Goal: Find specific page/section: Locate a particular part of the current website

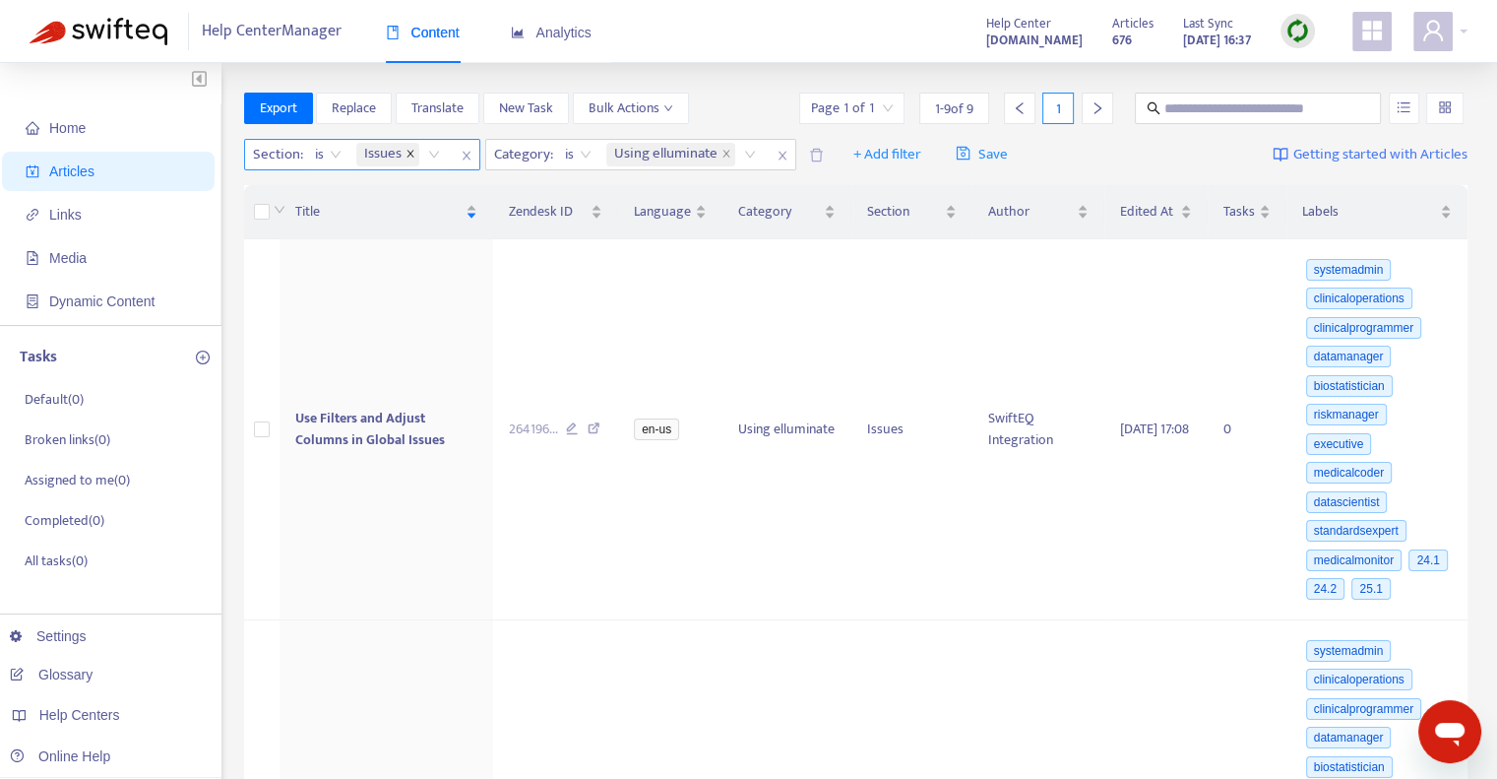
click at [410, 149] on icon "close" at bounding box center [411, 154] width 10 height 10
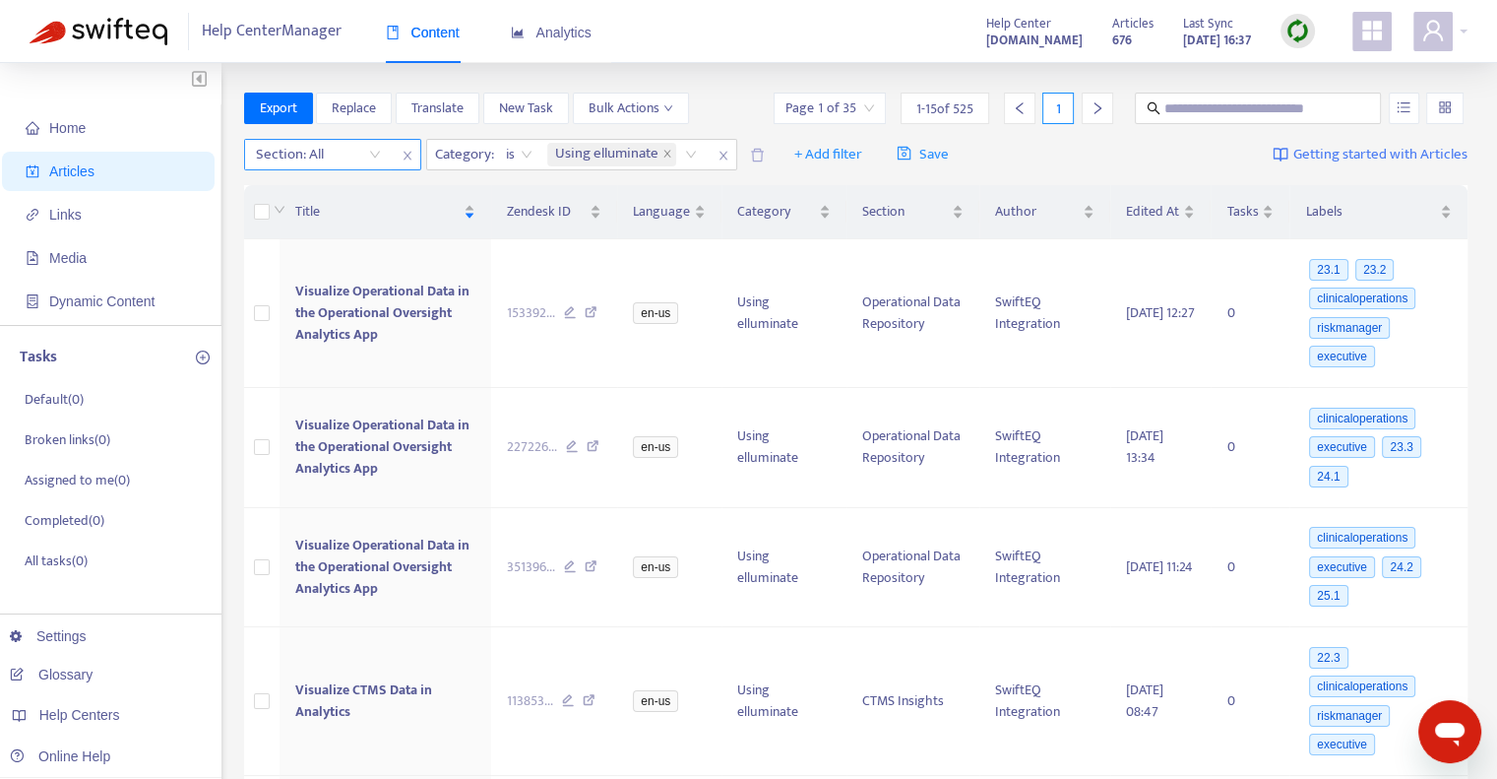
click at [367, 157] on div at bounding box center [308, 155] width 119 height 24
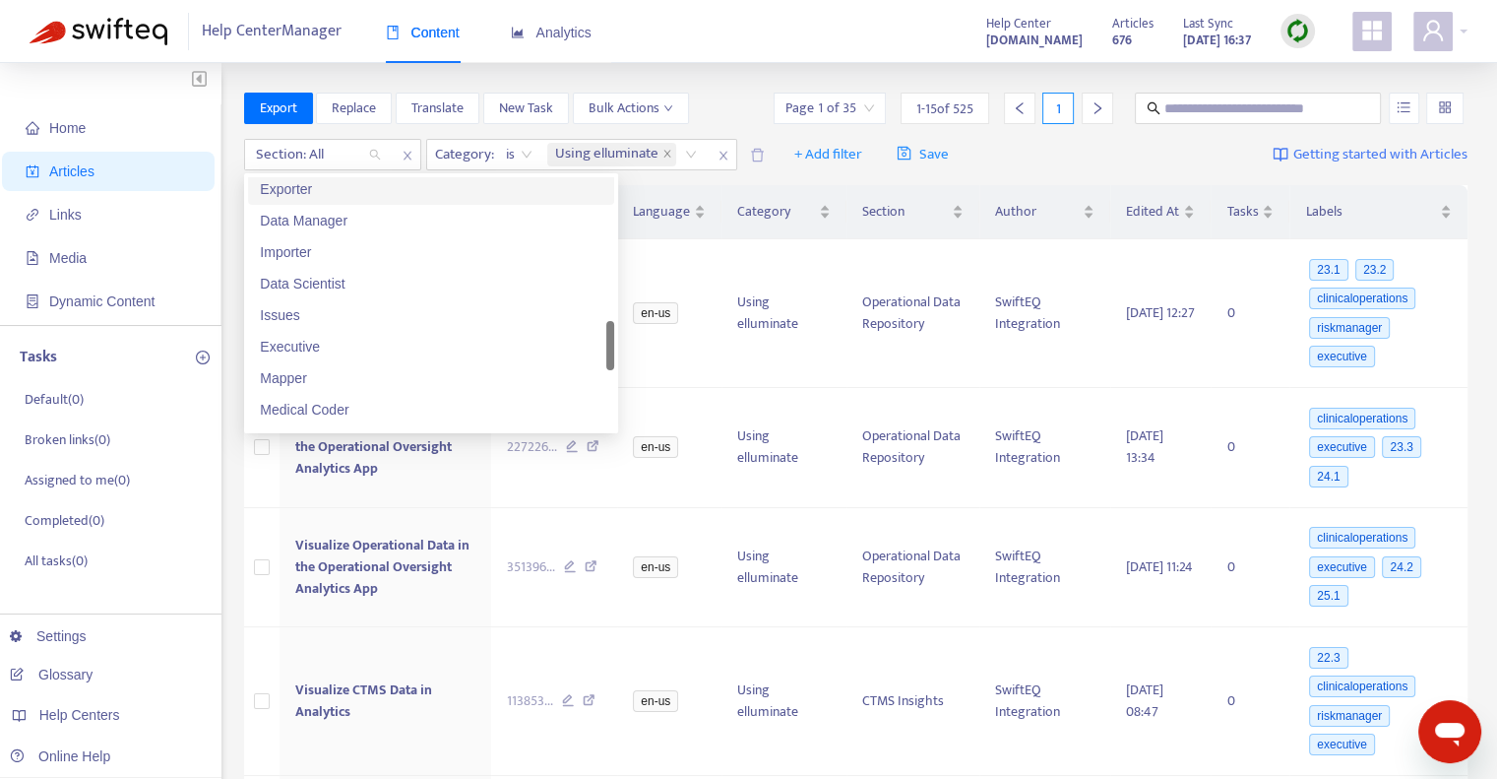
scroll to position [985, 0]
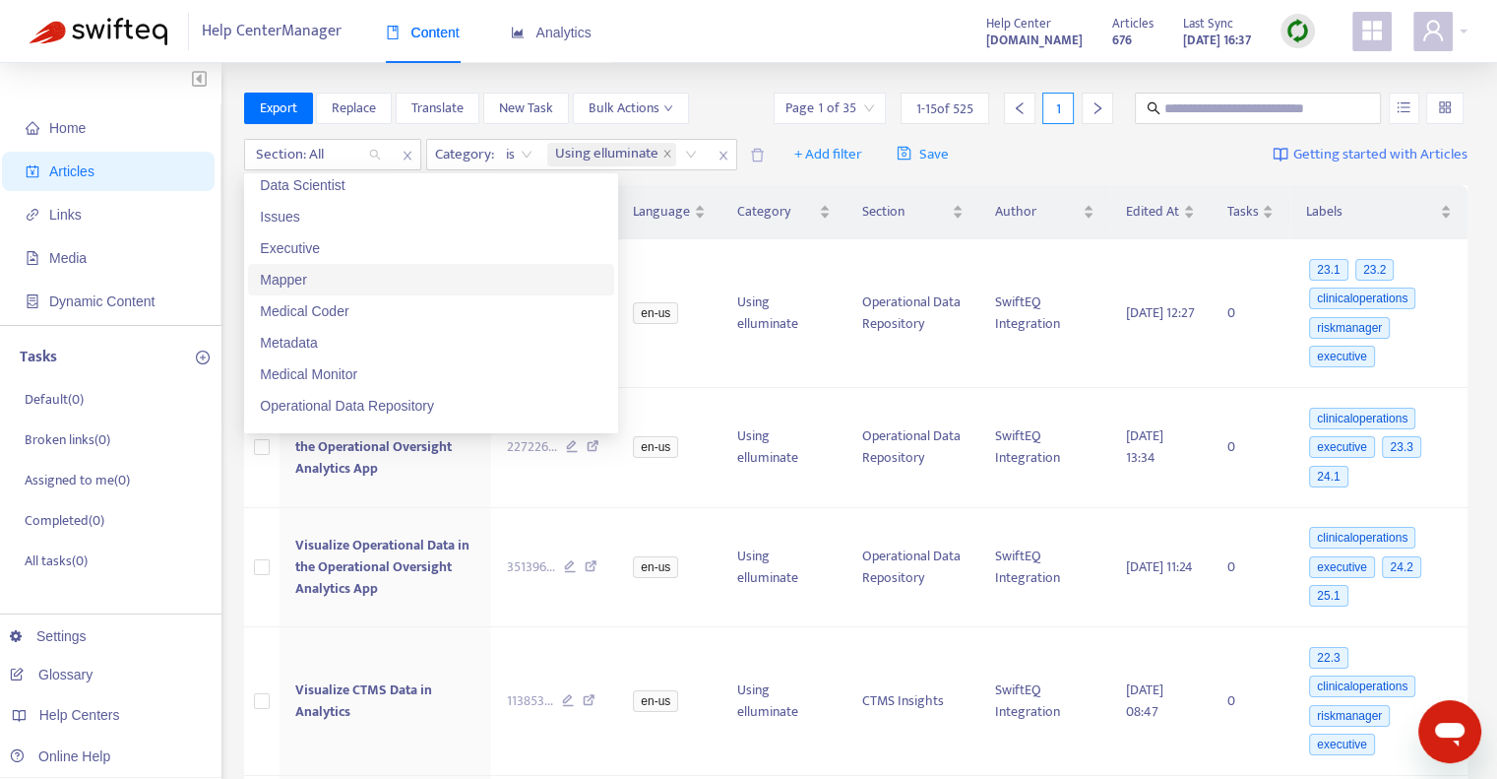
click at [295, 287] on div "Mapper" at bounding box center [431, 280] width 343 height 22
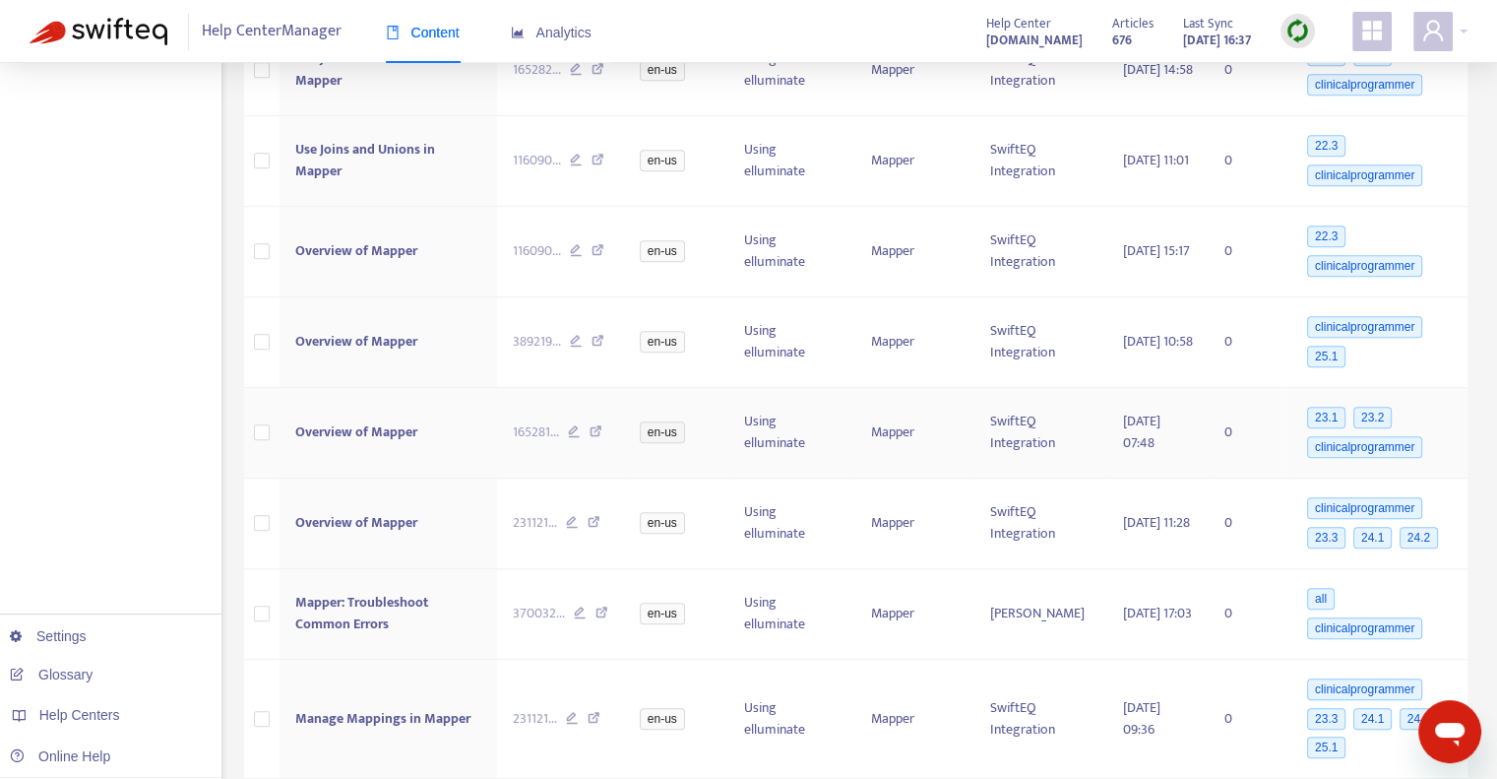
scroll to position [1044, 0]
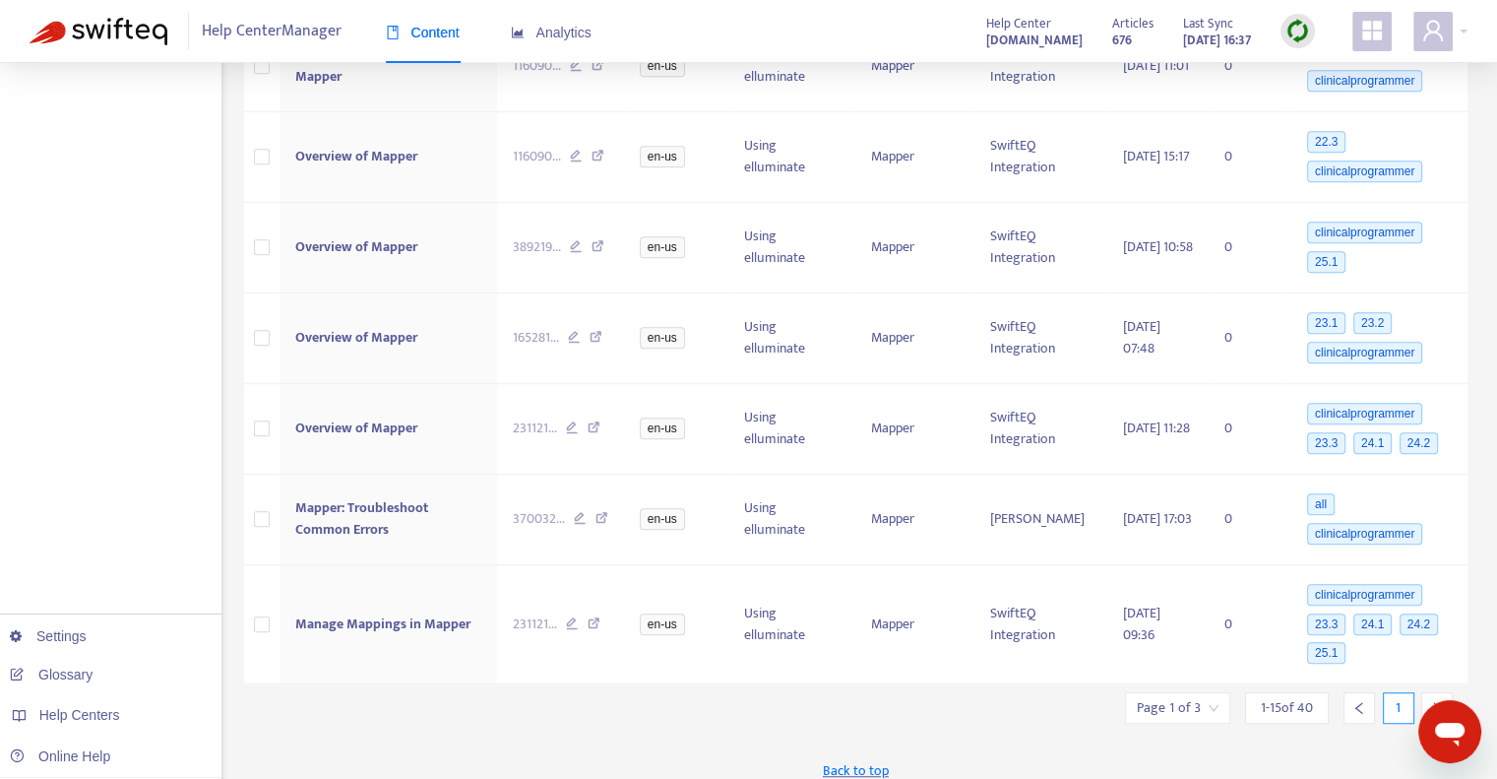
click at [1433, 701] on icon "right" at bounding box center [1438, 708] width 14 height 14
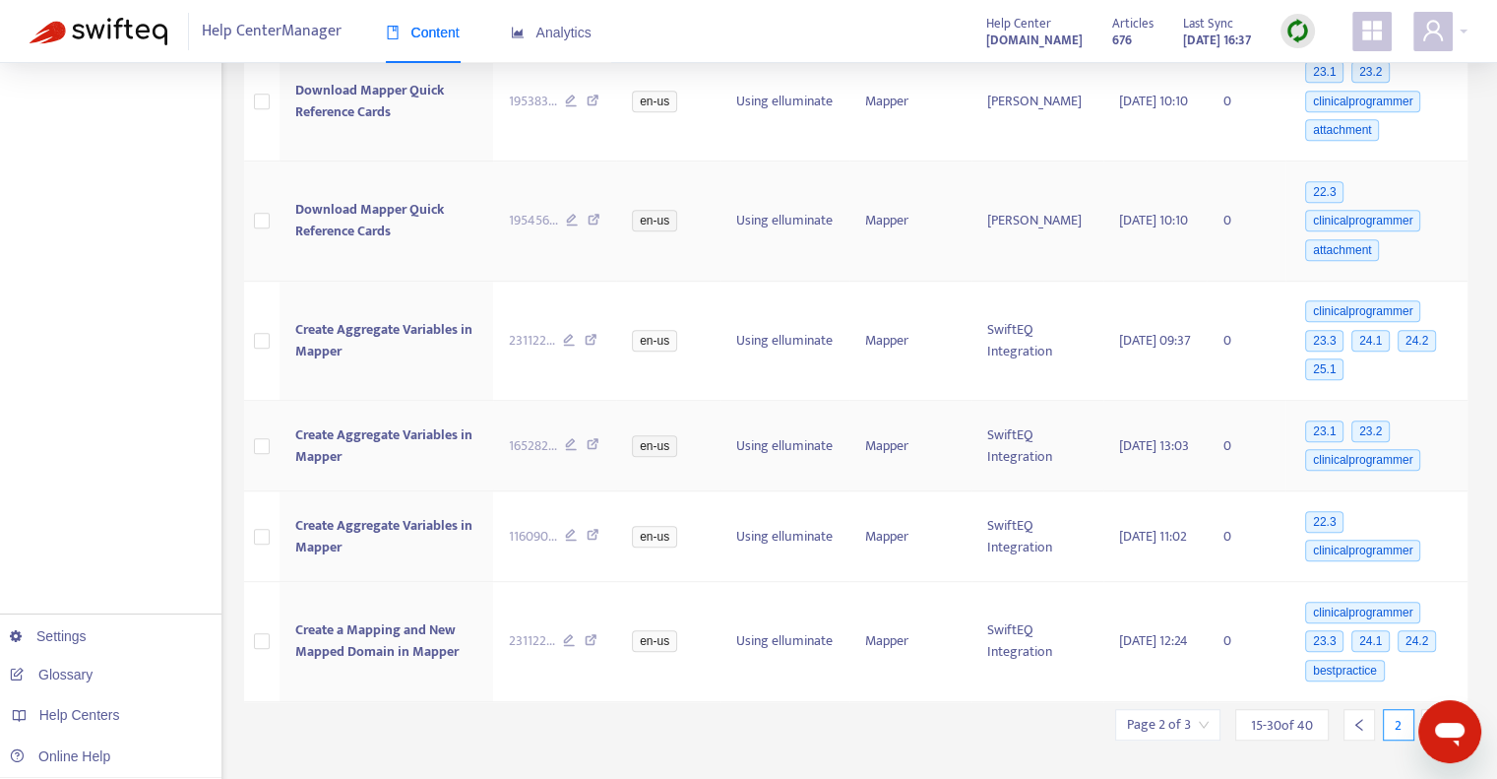
scroll to position [1115, 0]
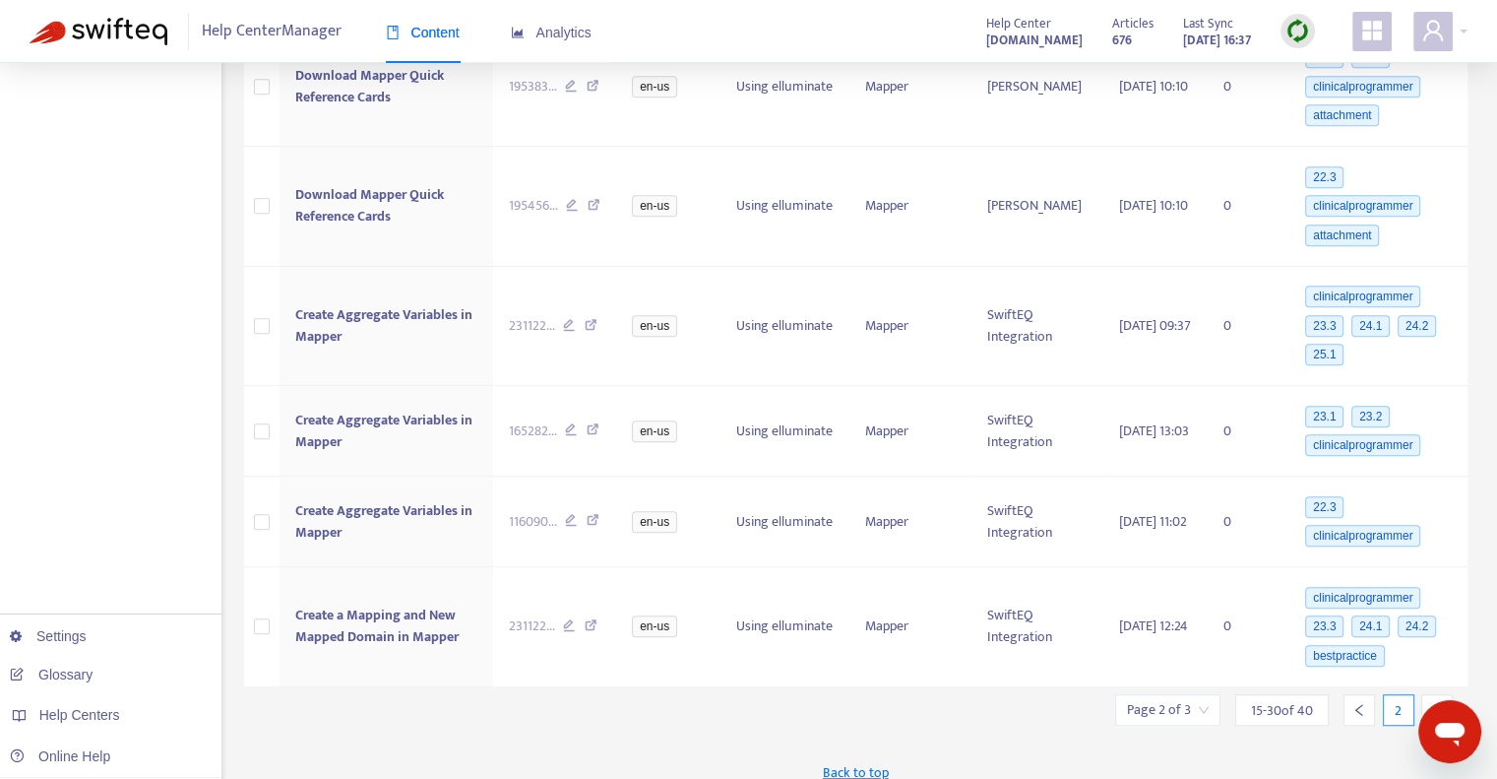
click at [1438, 704] on icon "right" at bounding box center [1437, 710] width 7 height 12
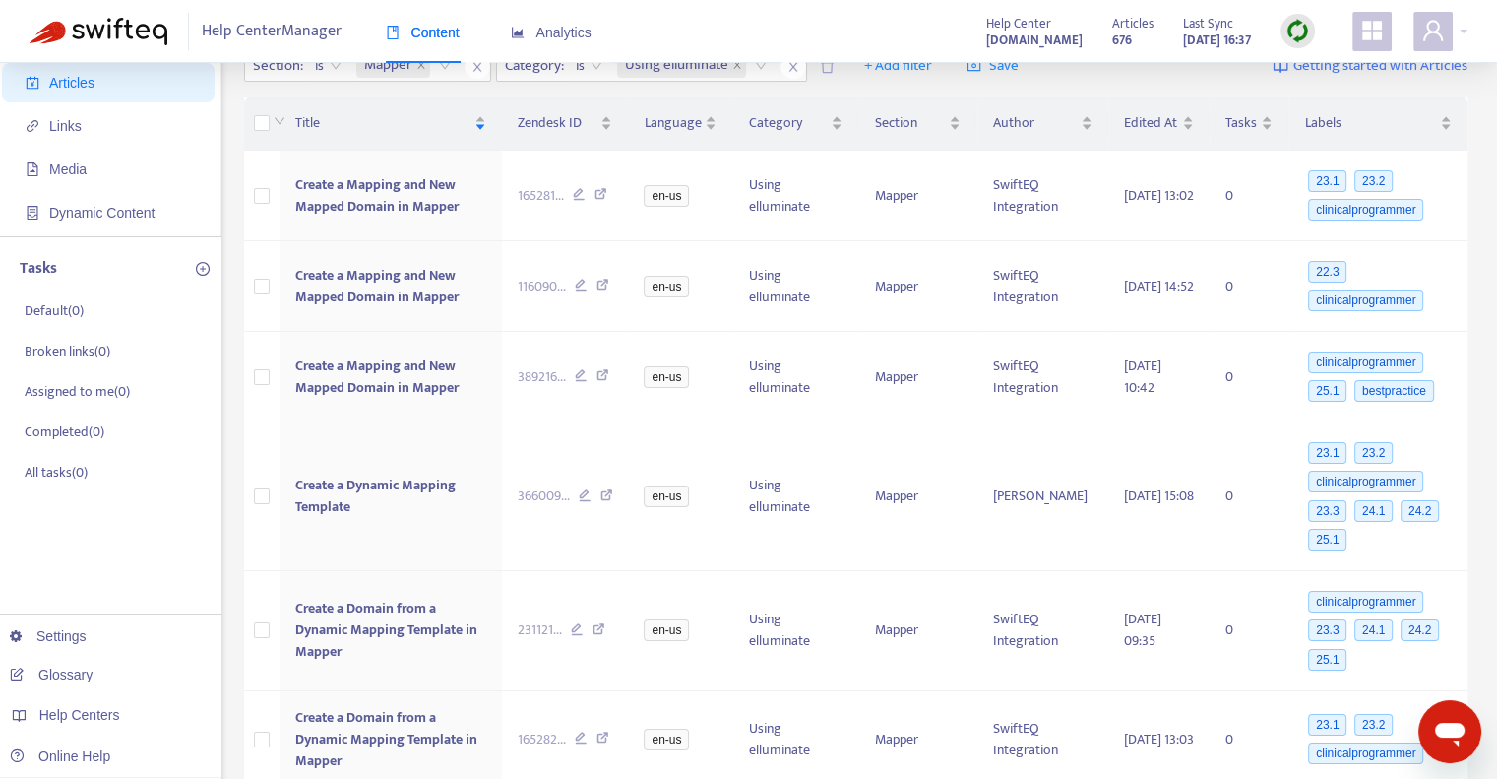
scroll to position [0, 0]
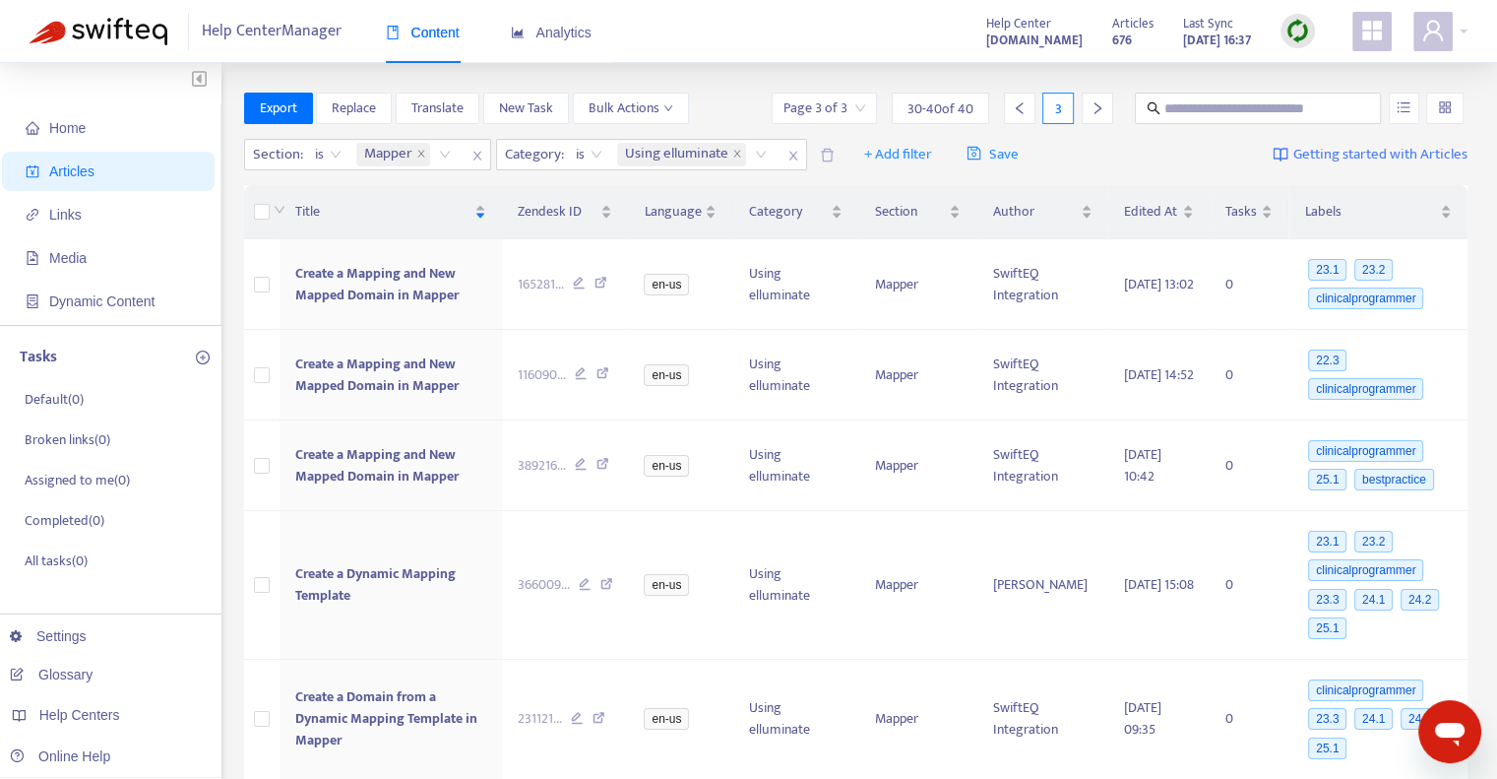
click at [1020, 110] on icon "left" at bounding box center [1019, 108] width 7 height 12
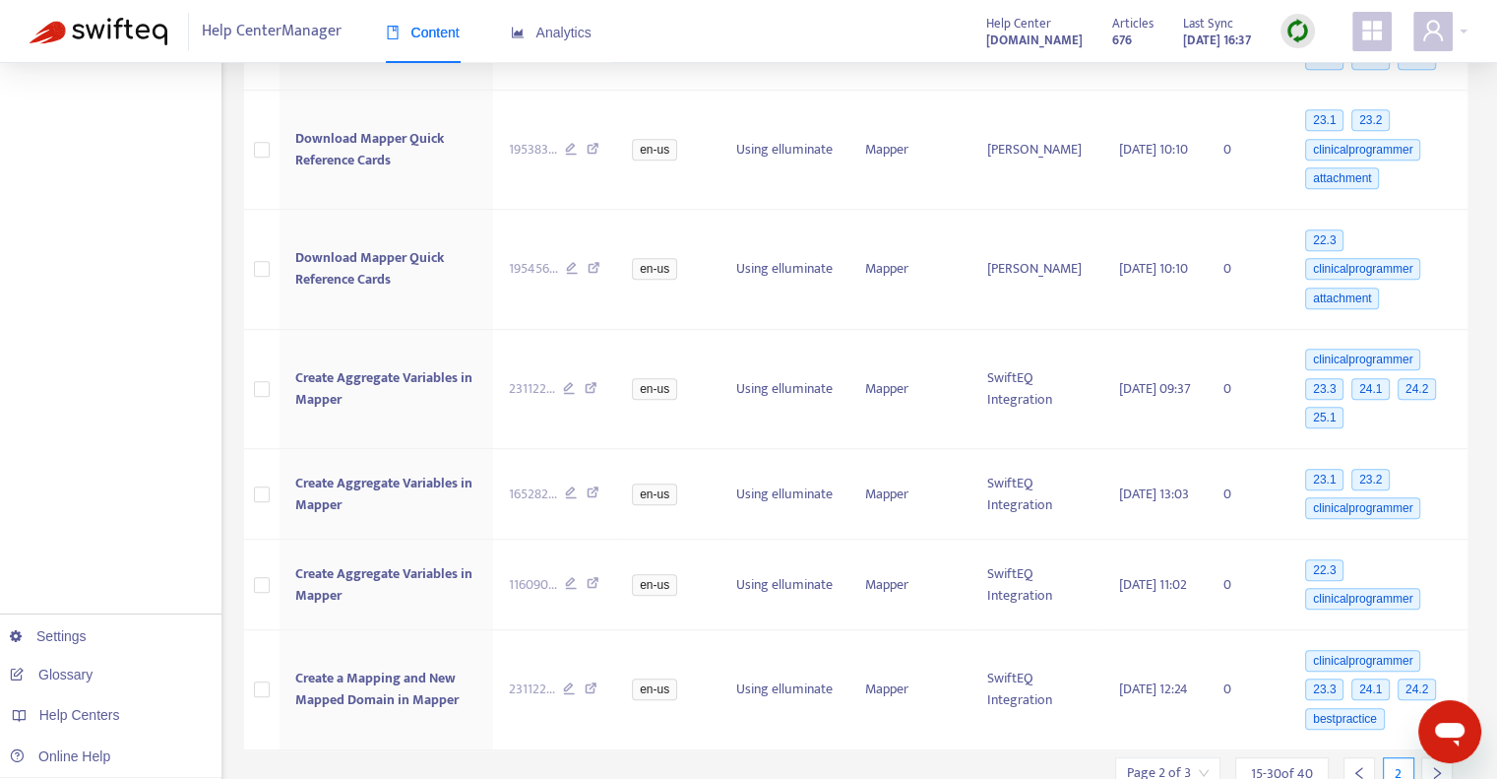
scroll to position [1115, 0]
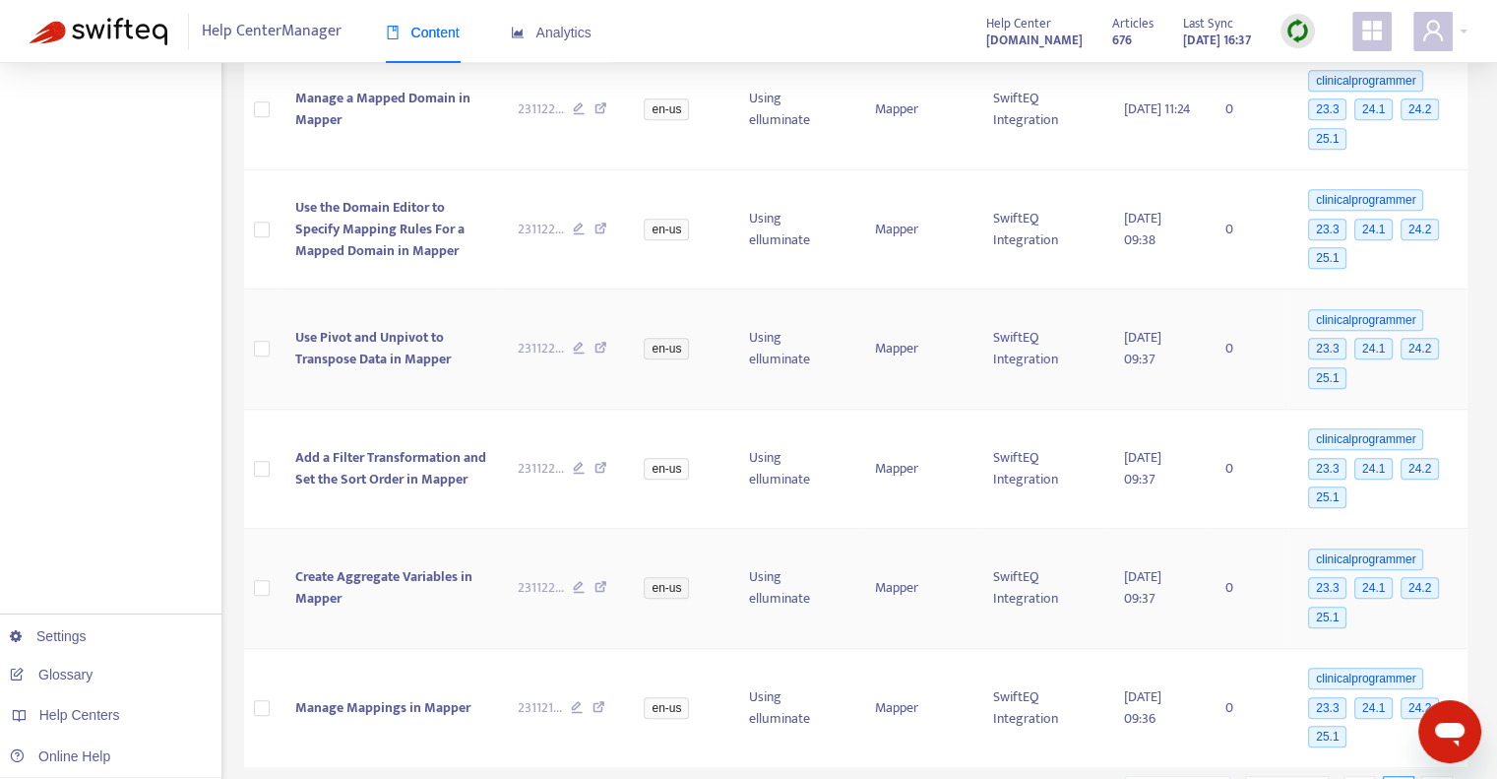
scroll to position [1257, 0]
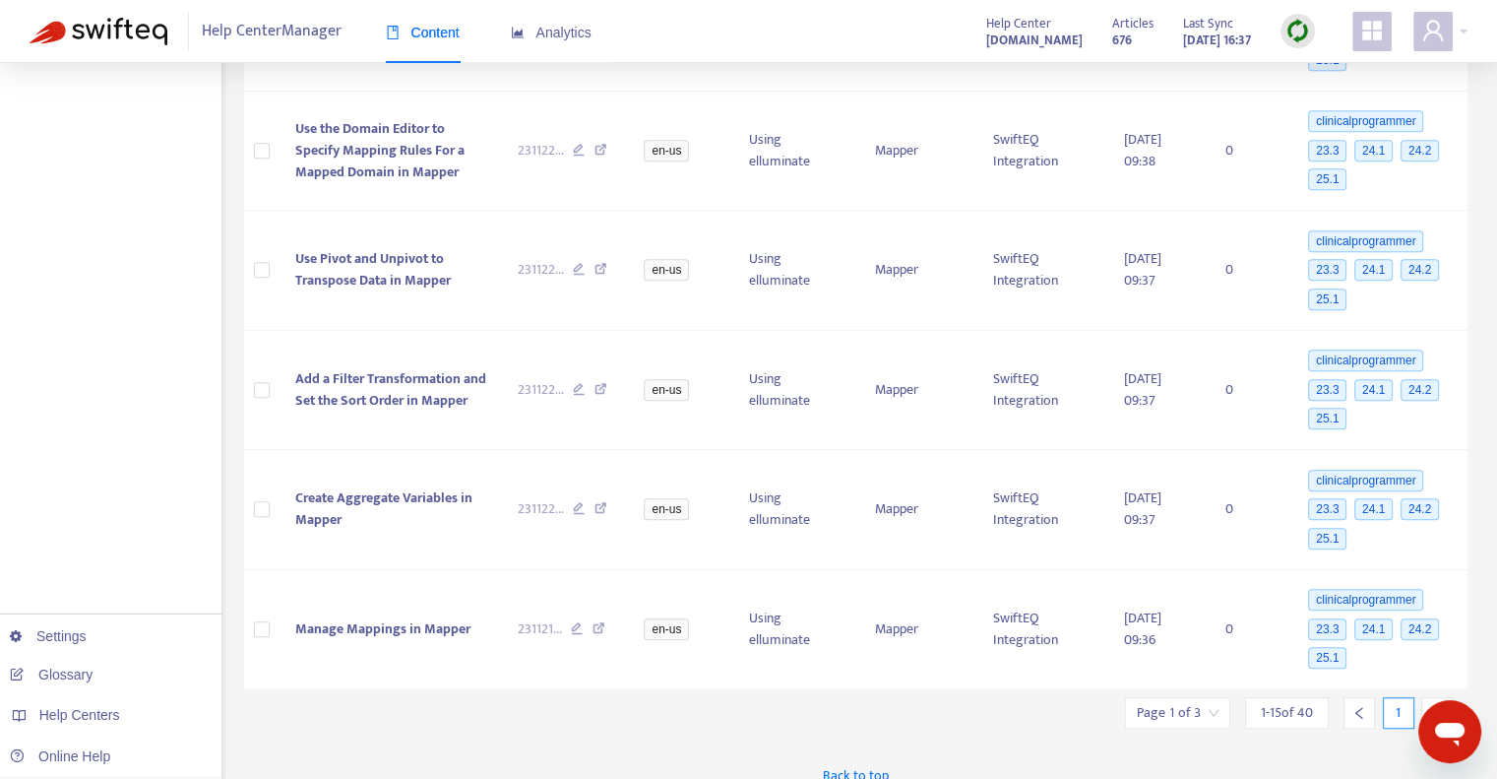
click at [1438, 706] on icon "right" at bounding box center [1438, 713] width 14 height 14
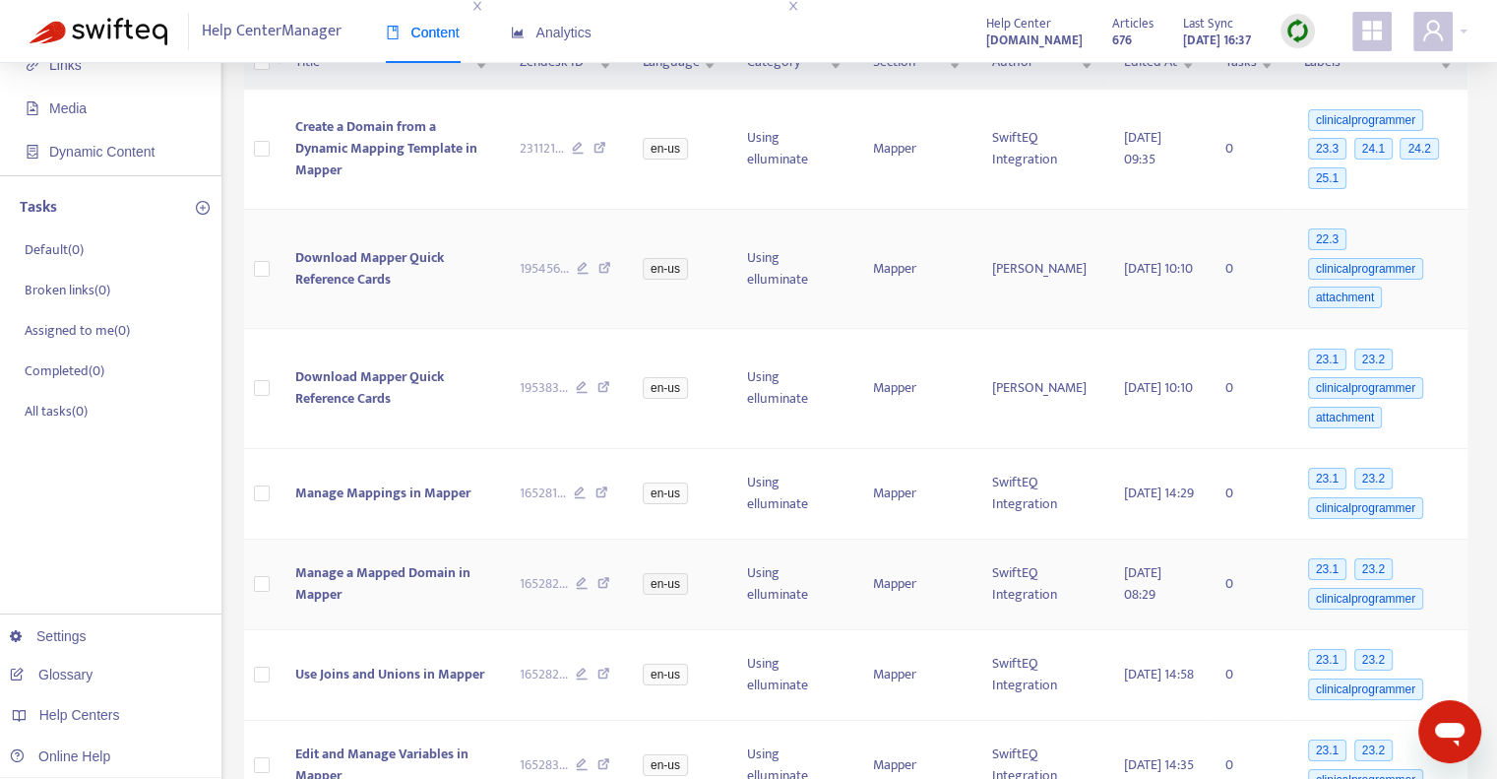
scroll to position [0, 0]
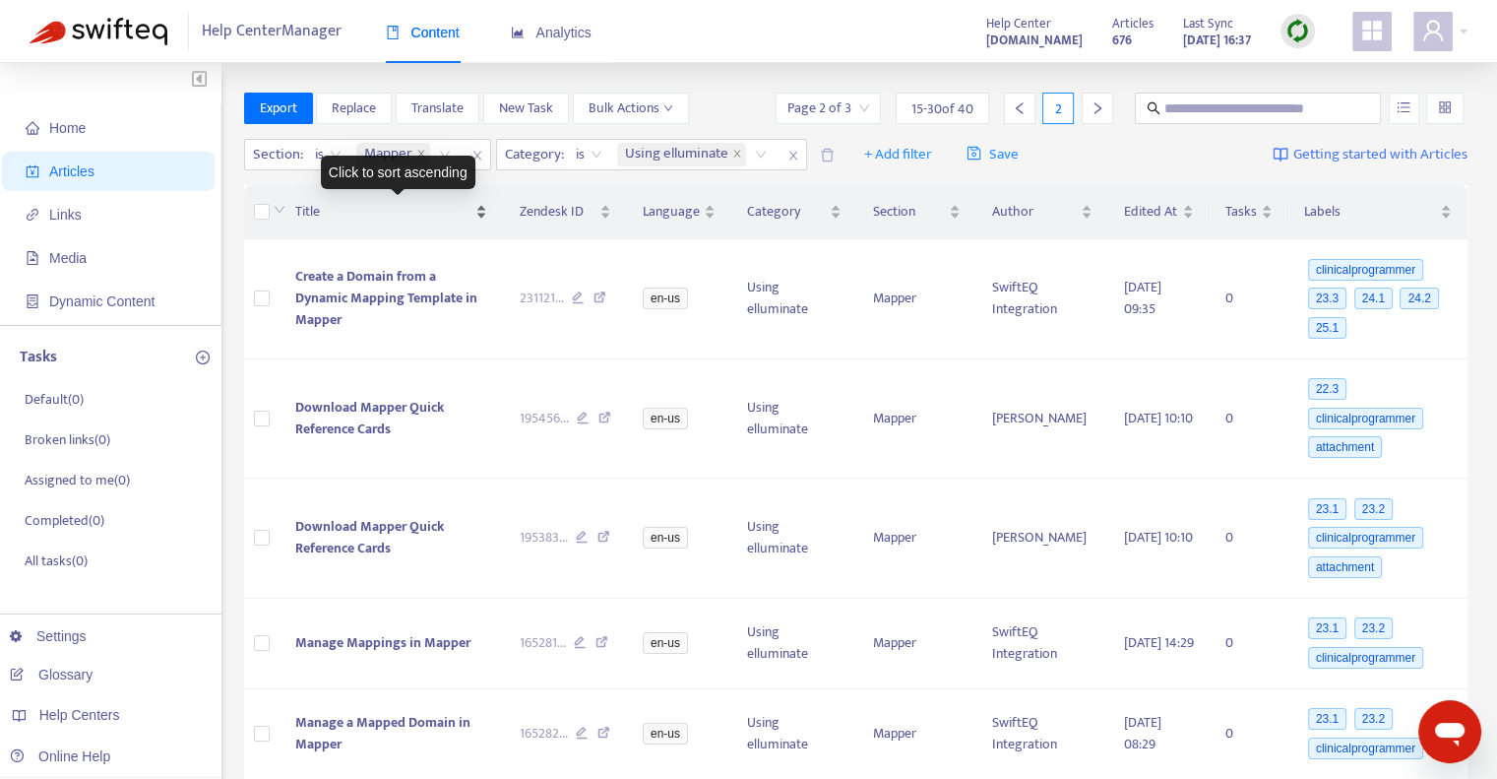
click at [310, 212] on span "Title" at bounding box center [383, 212] width 177 height 22
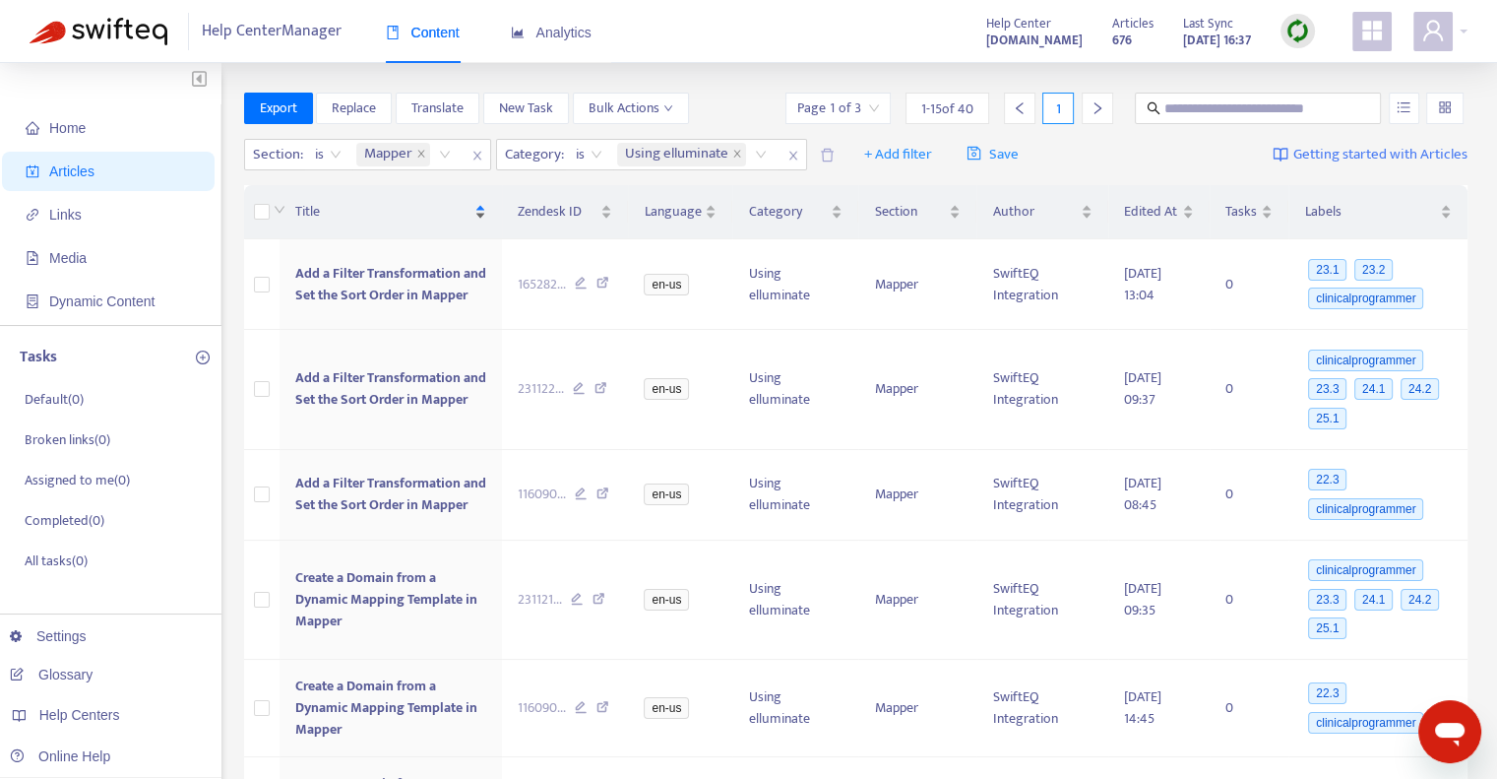
click at [310, 212] on span "Title" at bounding box center [382, 212] width 175 height 22
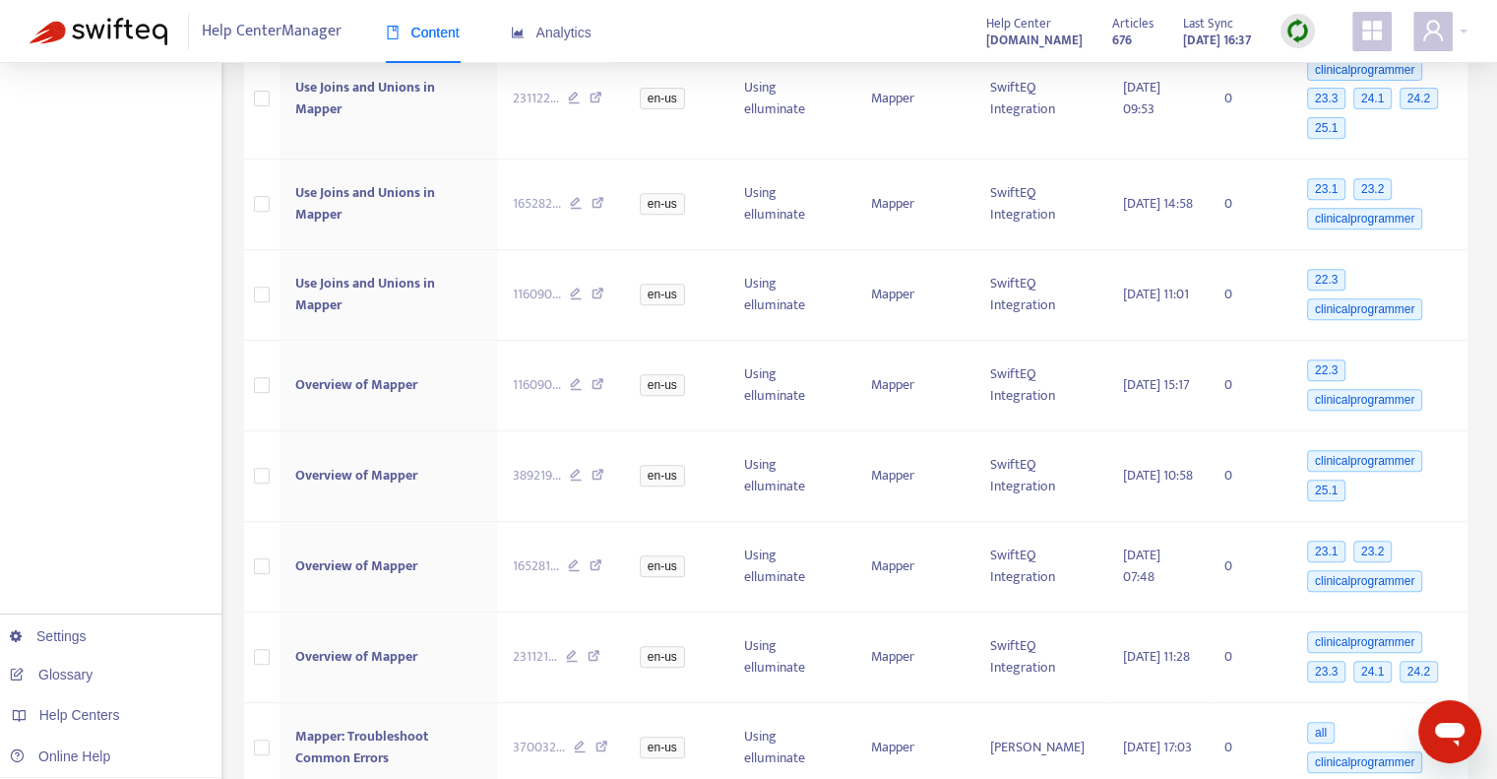
scroll to position [1044, 0]
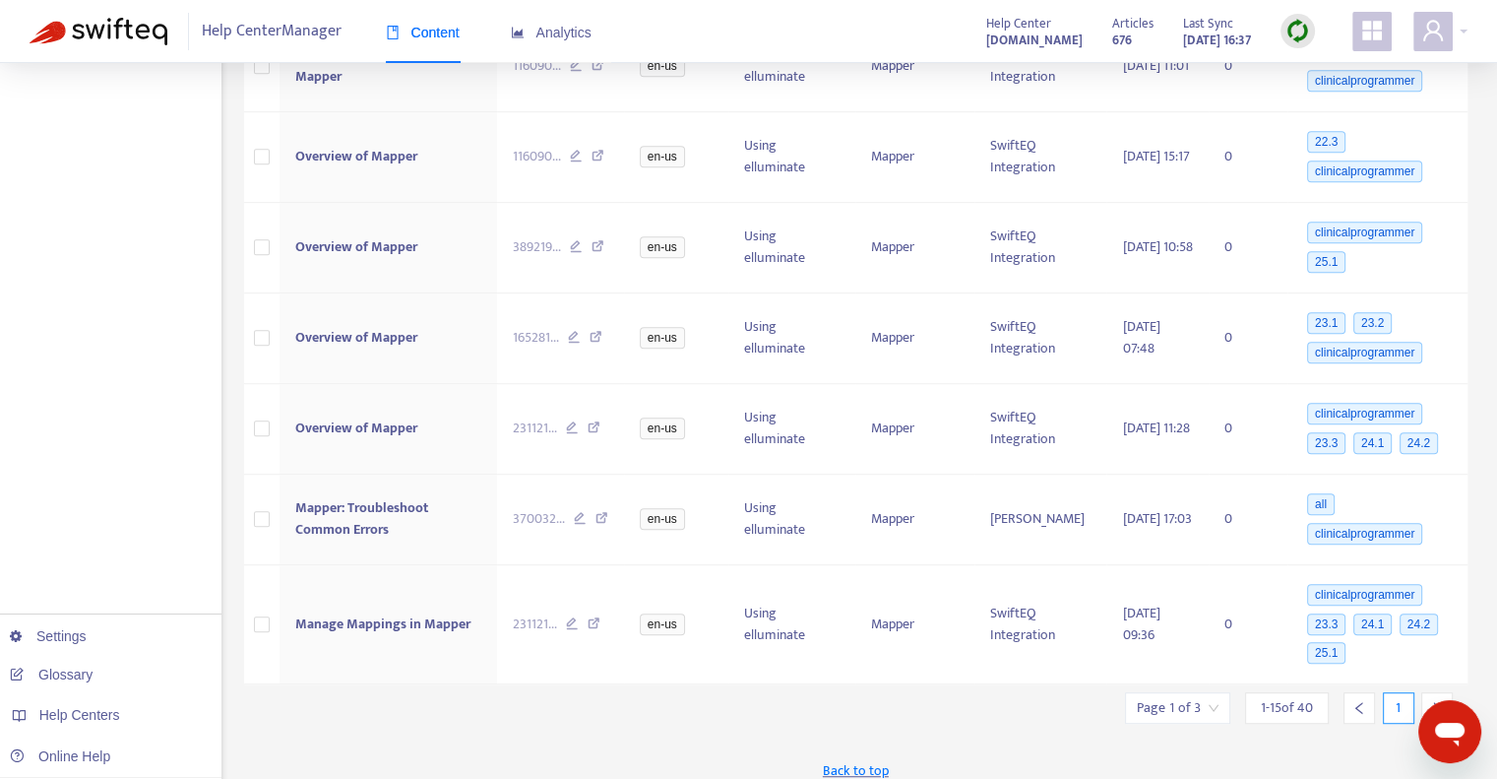
click at [1434, 692] on div at bounding box center [1438, 708] width 32 height 32
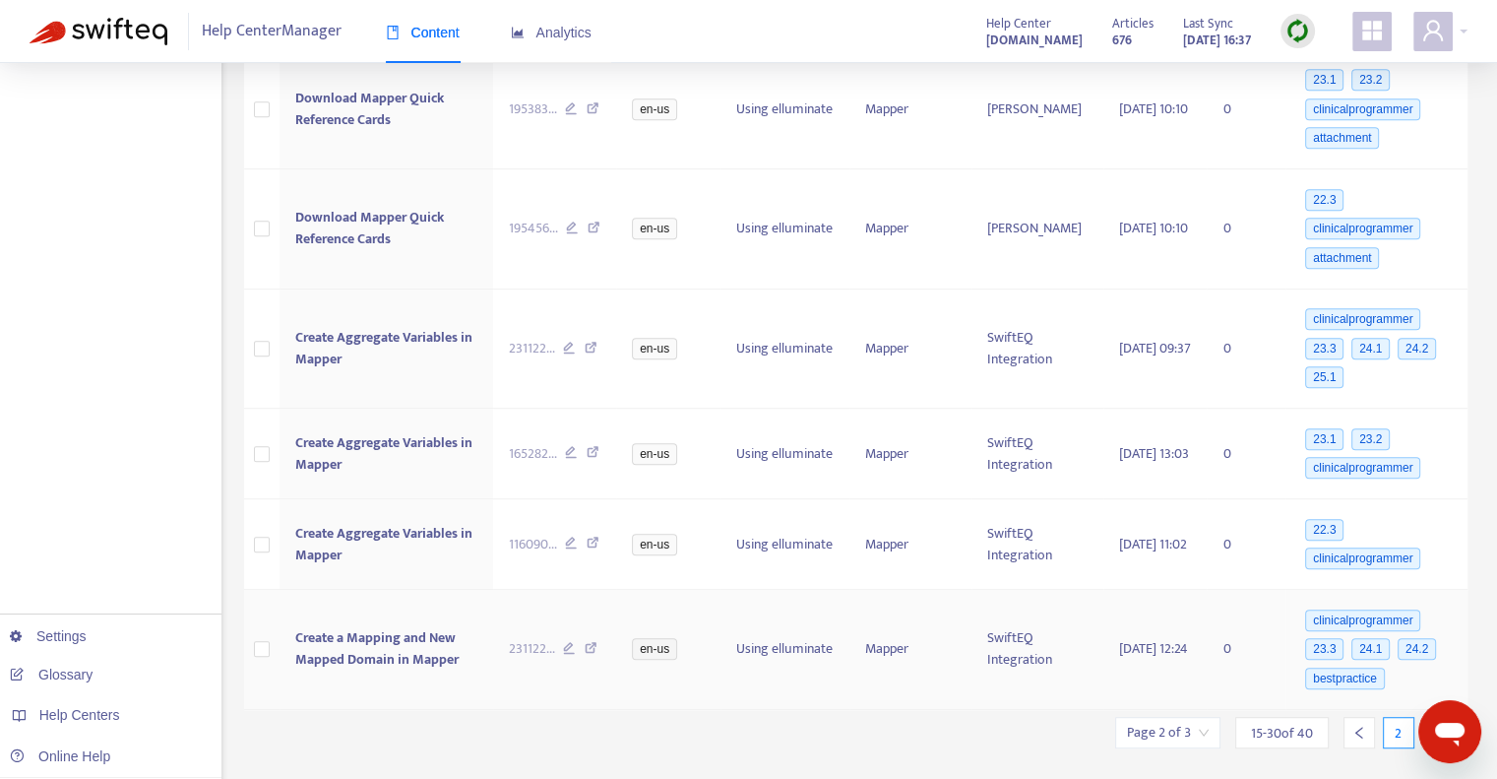
scroll to position [1115, 0]
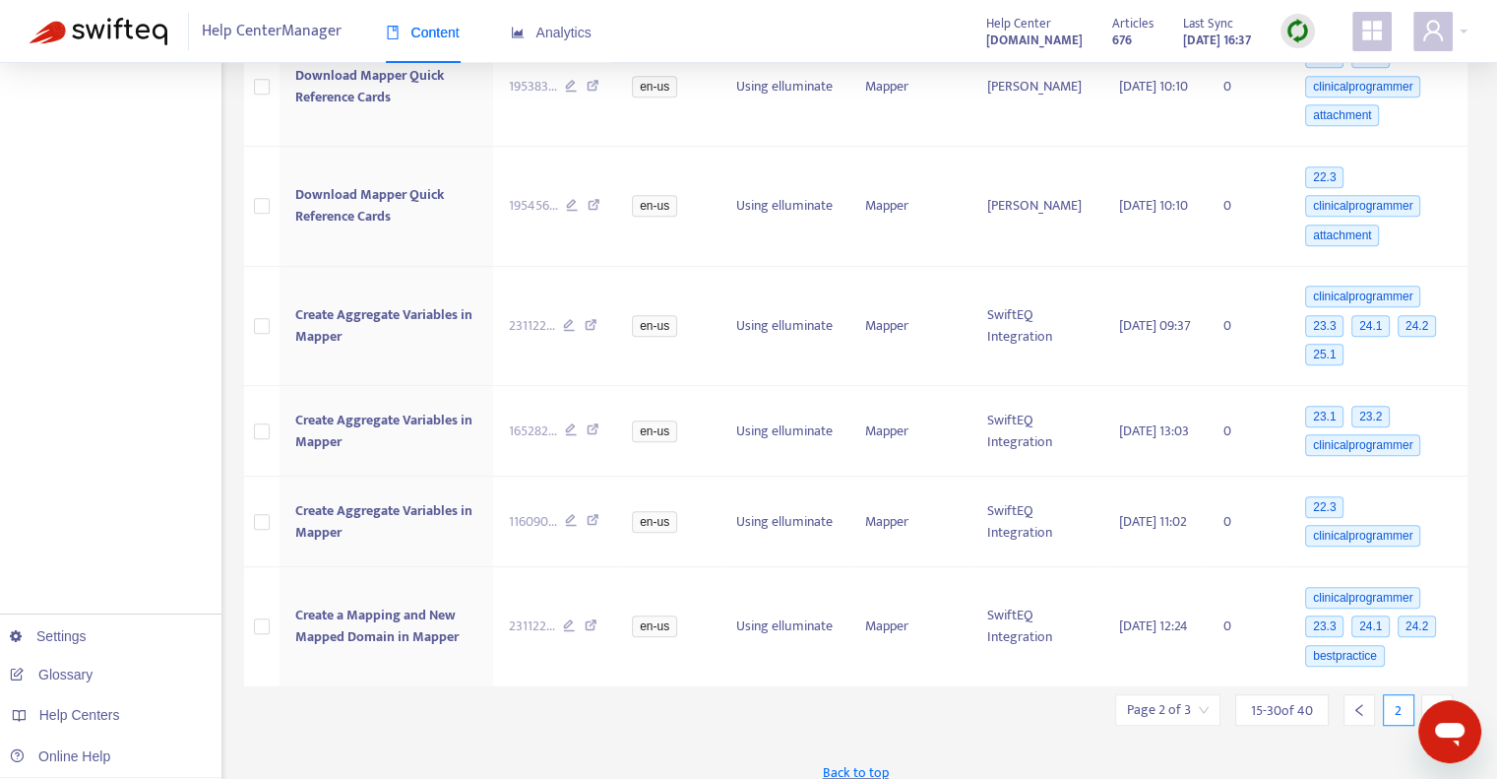
click at [1434, 703] on icon "right" at bounding box center [1438, 710] width 14 height 14
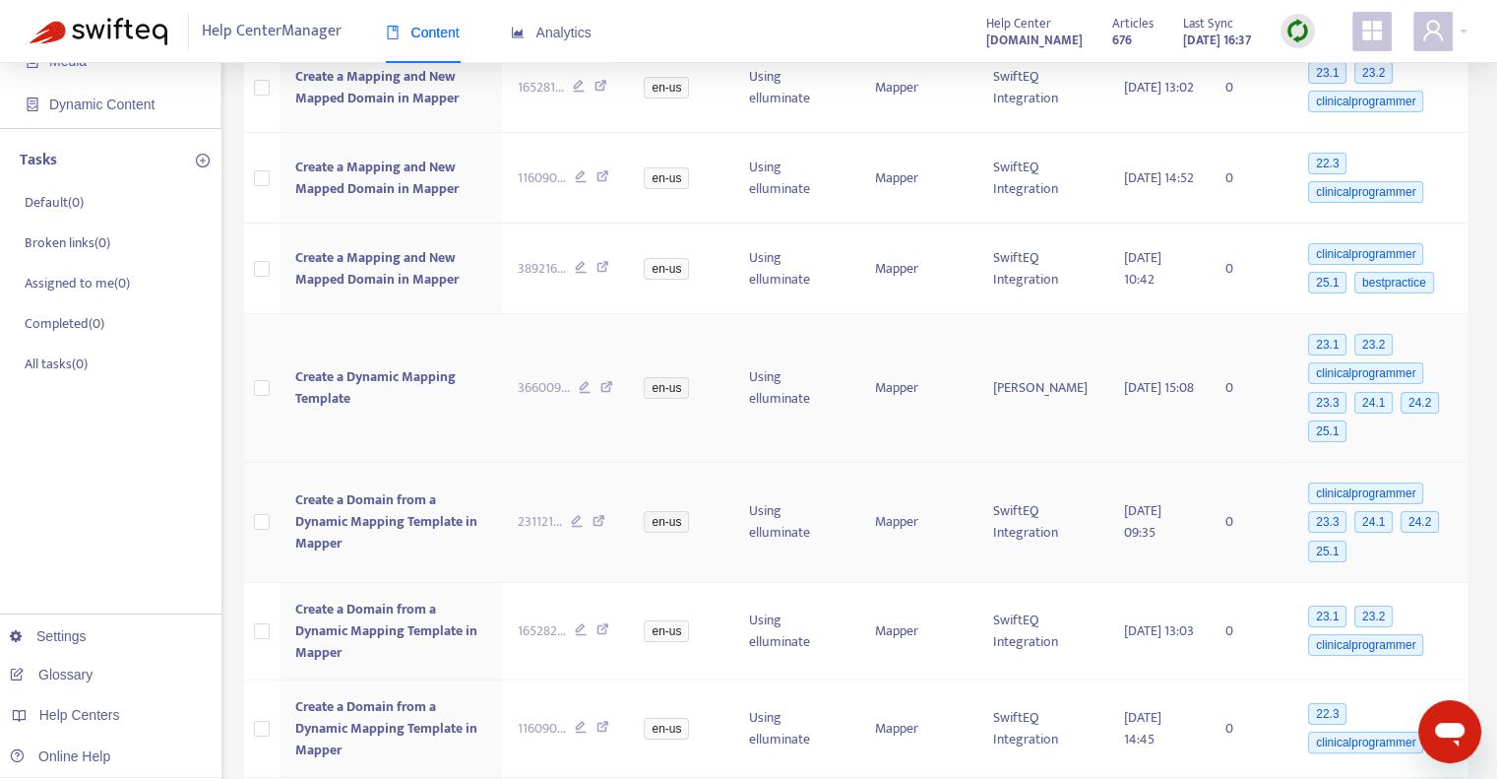
scroll to position [295, 0]
